Goal: Task Accomplishment & Management: Use online tool/utility

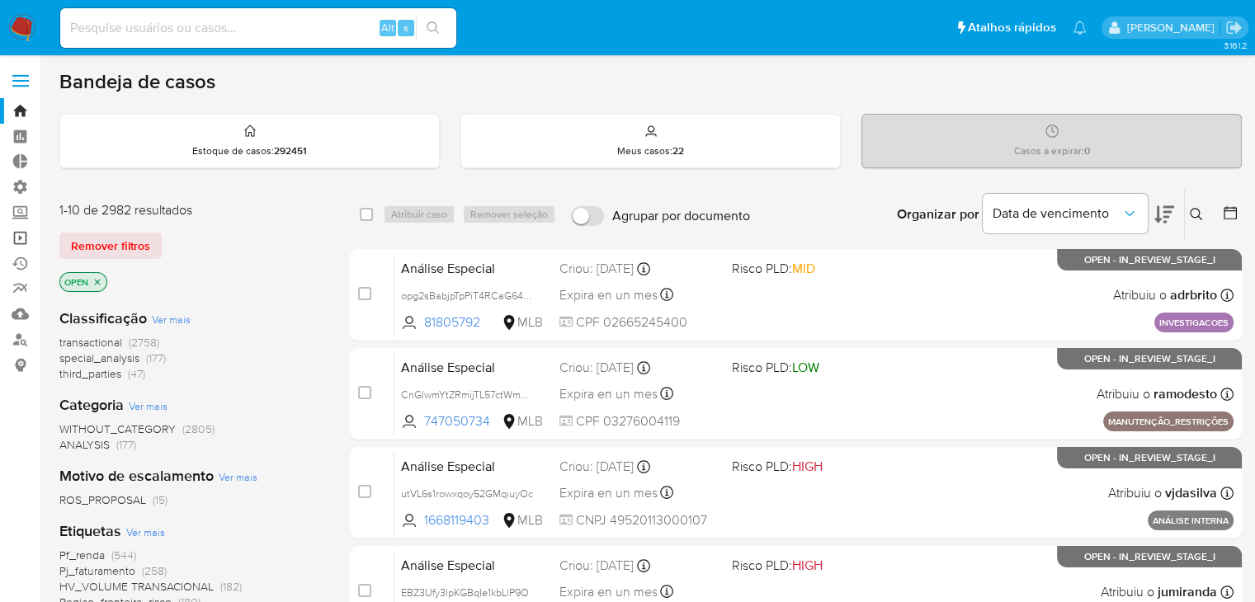
click at [19, 242] on link "Operações em massa" at bounding box center [98, 238] width 196 height 26
